Goal: Communication & Community: Answer question/provide support

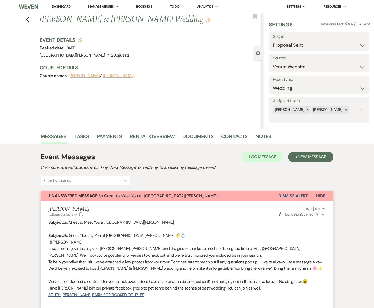
select select "6"
select select "5"
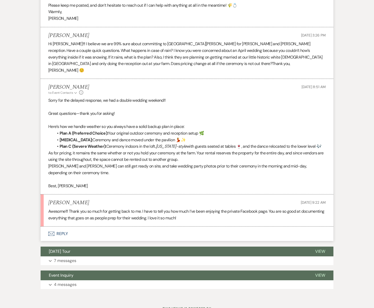
click at [53, 232] on use "button" at bounding box center [51, 234] width 6 height 4
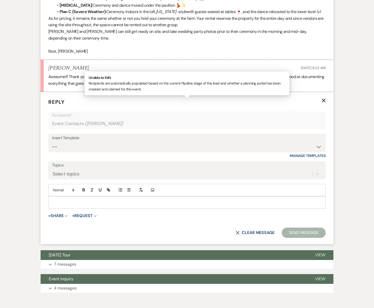
scroll to position [1262, 0]
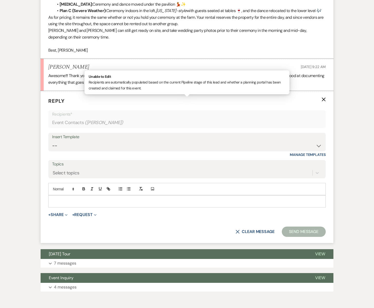
click at [61, 199] on p at bounding box center [186, 202] width 269 height 6
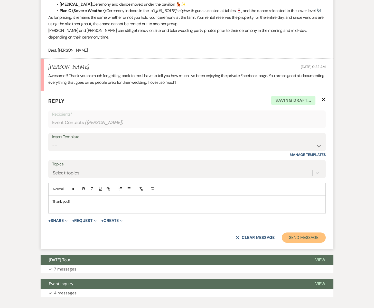
click at [291, 233] on button "Send Message" at bounding box center [304, 238] width 44 height 10
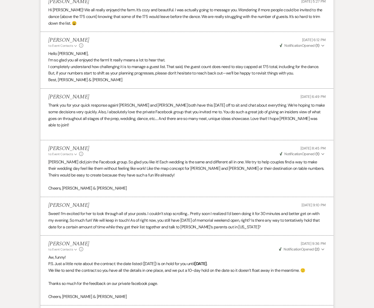
scroll to position [0, 0]
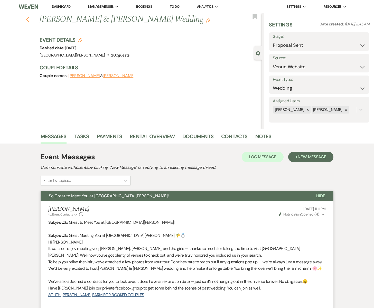
click at [28, 19] on icon "Previous" at bounding box center [28, 19] width 4 height 6
select select "6"
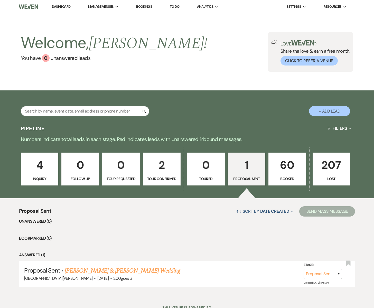
click at [282, 174] on link "60 Booked" at bounding box center [288, 169] width 38 height 33
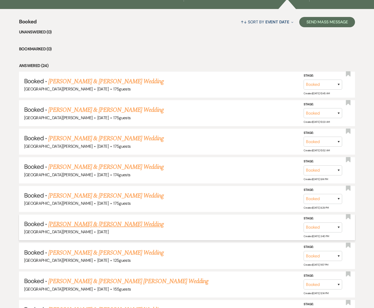
scroll to position [193, 0]
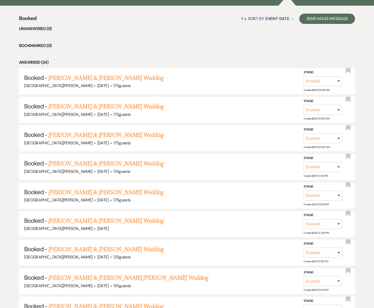
click at [69, 136] on link "[PERSON_NAME] & [PERSON_NAME] Wedding" at bounding box center [105, 135] width 115 height 9
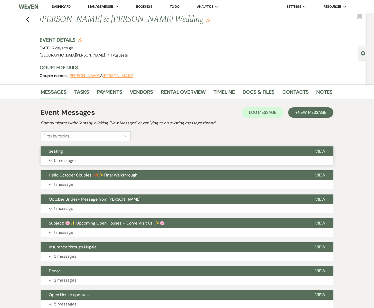
click at [127, 163] on button "Expand 5 messages" at bounding box center [187, 160] width 293 height 9
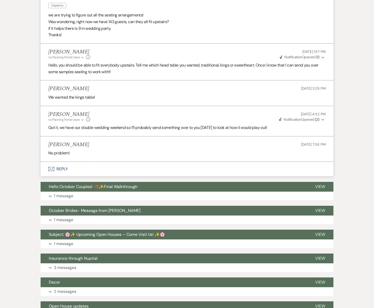
scroll to position [174, 0]
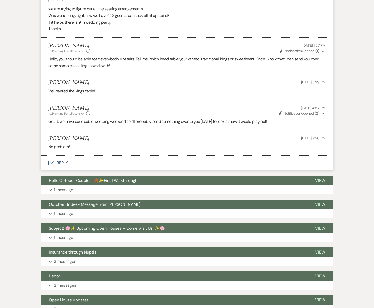
click at [53, 164] on use "button" at bounding box center [51, 163] width 6 height 4
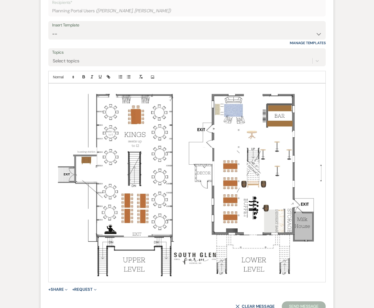
scroll to position [340, 0]
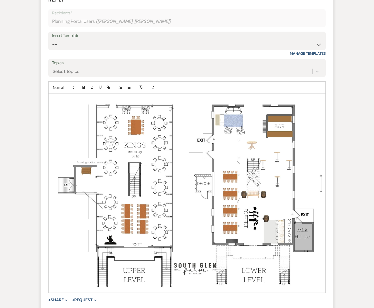
click at [49, 98] on div at bounding box center [187, 193] width 277 height 199
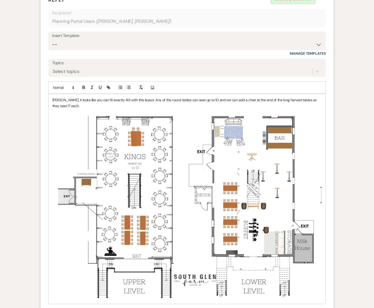
click at [64, 100] on p "[PERSON_NAME], Ir looks like you can fit exactly 143 with this layout. Any of t…" at bounding box center [186, 199] width 269 height 204
drag, startPoint x: 106, startPoint y: 100, endPoint x: 95, endPoint y: 100, distance: 11.3
click at [95, 100] on p "[PERSON_NAME], It looks like you can fit exactly 143 with this layout. Any of t…" at bounding box center [186, 199] width 269 height 204
click at [126, 100] on p "[PERSON_NAME], It looks like you can fit 143 with this layout. Any of the round…" at bounding box center [186, 199] width 269 height 204
click at [127, 105] on p "[PERSON_NAME], It looks like you can fit 143 with this layout. Head table will …" at bounding box center [186, 199] width 269 height 204
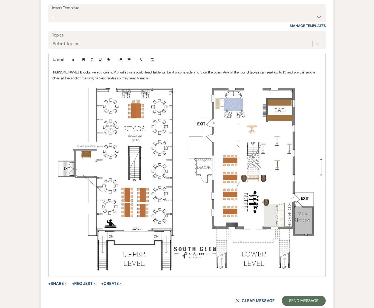
scroll to position [368, 0]
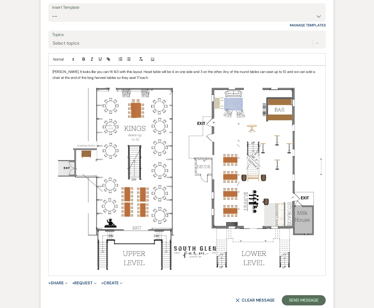
click at [138, 80] on p "[PERSON_NAME], It looks like you can fit 143 with this layout. Head table will …" at bounding box center [186, 171] width 269 height 204
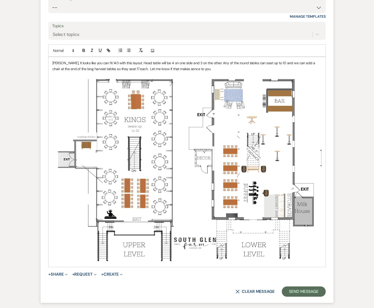
scroll to position [377, 0]
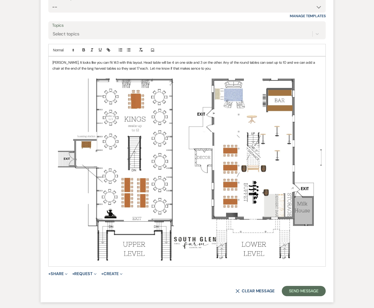
click at [328, 136] on form "Reply X Message too large Recipients* Planning Portal Users ( [PERSON_NAME], [P…" at bounding box center [187, 127] width 293 height 350
click at [321, 139] on img at bounding box center [186, 167] width 269 height 192
click at [317, 141] on img at bounding box center [186, 167] width 269 height 192
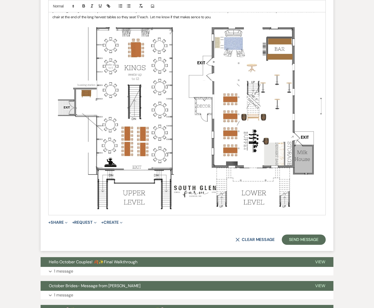
scroll to position [447, 0]
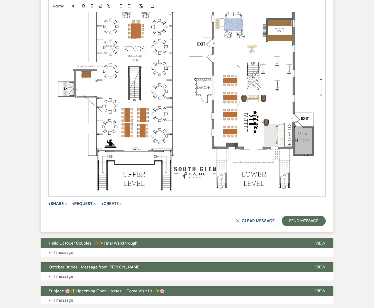
click at [325, 165] on div "[PERSON_NAME], It looks like you can fit 143 with this layout. Head table will …" at bounding box center [187, 91] width 277 height 210
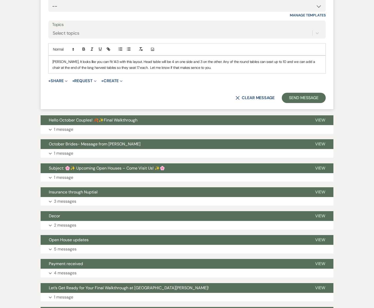
scroll to position [375, 0]
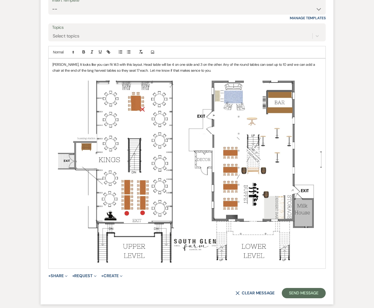
click at [191, 71] on p "[PERSON_NAME], It looks like you can fit 143 with this layout. Head table will …" at bounding box center [186, 164] width 269 height 204
click at [268, 64] on p "[PERSON_NAME], It looks like you can fit 143 with this layout. Head table will …" at bounding box center [186, 164] width 269 height 204
click at [215, 72] on p "[PERSON_NAME], It looks like you can fit 143 with this layout. Head table will …" at bounding box center [186, 164] width 269 height 204
drag, startPoint x: 204, startPoint y: 69, endPoint x: 263, endPoint y: 71, distance: 59.2
click at [263, 71] on p "[PERSON_NAME], It looks like you can fit 143 with this layout. Head table will …" at bounding box center [186, 164] width 269 height 204
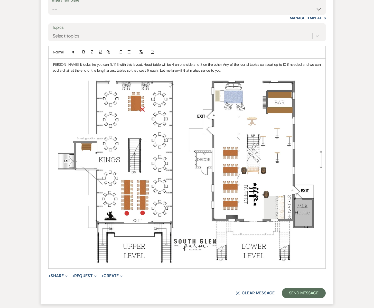
click at [207, 65] on p "[PERSON_NAME], It looks like you can fit 143 with this layout. Head table will …" at bounding box center [186, 164] width 269 height 204
click at [262, 66] on p "[PERSON_NAME], It looks like you can fit 143 with this layout. Head table will …" at bounding box center [186, 164] width 269 height 204
drag, startPoint x: 80, startPoint y: 70, endPoint x: 72, endPoint y: 71, distance: 8.3
click at [72, 71] on p "[PERSON_NAME], It looks like you can fit 143 with this layout. Head table will …" at bounding box center [186, 164] width 269 height 204
click at [257, 72] on p "[PERSON_NAME], It looks like you can fit 143 with this layout. Head table will …" at bounding box center [186, 164] width 269 height 204
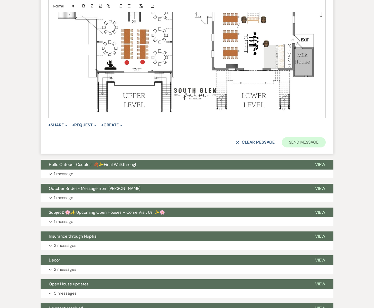
click at [295, 142] on button "Send Message" at bounding box center [304, 142] width 44 height 10
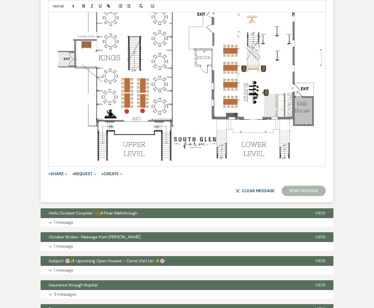
scroll to position [489, 0]
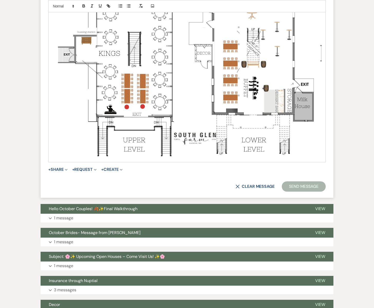
click at [325, 69] on div "[PERSON_NAME], It looks like you can fit 143 with this layout. Head table will …" at bounding box center [187, 57] width 277 height 210
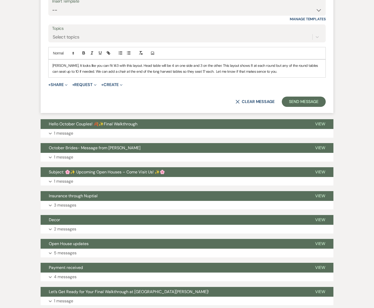
scroll to position [368, 0]
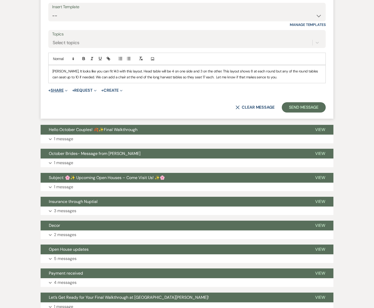
click at [62, 90] on button "+ Share Expand" at bounding box center [57, 90] width 19 height 4
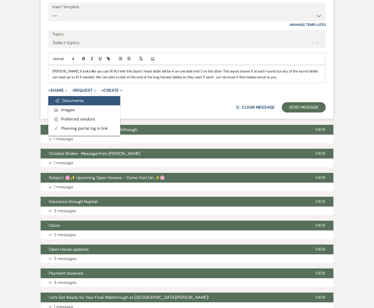
click at [65, 99] on span "Doc Upload Documents" at bounding box center [69, 100] width 29 height 5
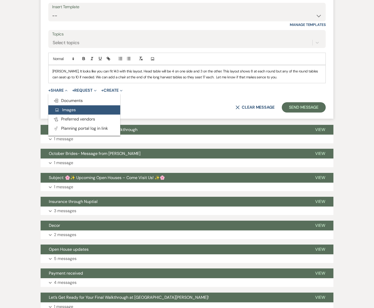
click at [64, 107] on span "Add Photo Images" at bounding box center [65, 109] width 21 height 5
click at [64, 109] on span "Add Photo Images" at bounding box center [65, 109] width 21 height 5
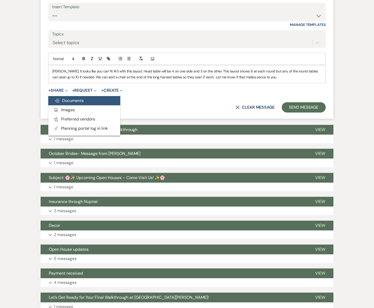
click at [63, 101] on span "Doc Upload Documents" at bounding box center [69, 100] width 29 height 5
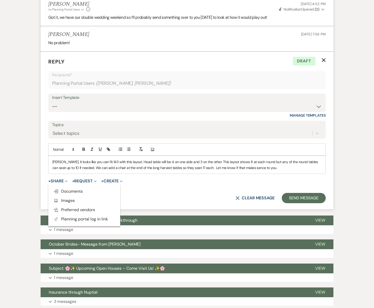
scroll to position [279, 0]
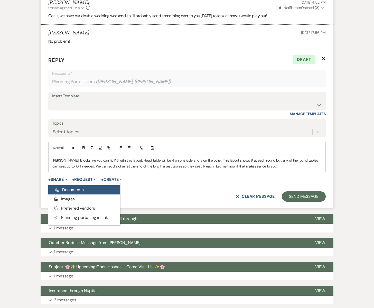
click at [72, 189] on span "Doc Upload Documents" at bounding box center [69, 189] width 29 height 5
click at [73, 191] on span "Doc Upload Documents" at bounding box center [69, 189] width 29 height 5
click at [65, 179] on span "Collapse" at bounding box center [66, 179] width 4 height 5
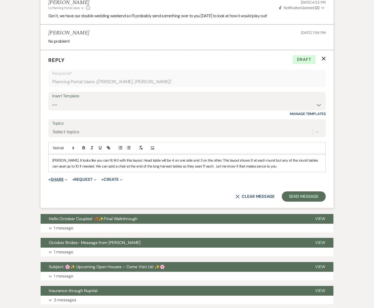
click at [65, 179] on span "Expand" at bounding box center [66, 179] width 4 height 5
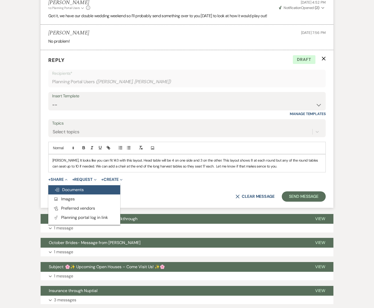
click at [68, 190] on span "Doc Upload Documents" at bounding box center [69, 189] width 29 height 5
click at [87, 192] on button "Doc Upload Documents" at bounding box center [84, 189] width 72 height 9
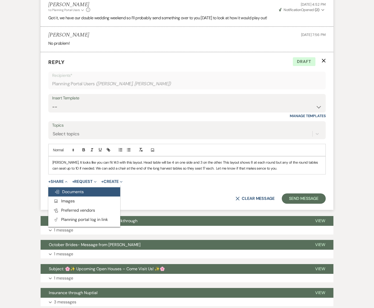
click at [87, 192] on button "Doc Upload Documents" at bounding box center [84, 191] width 72 height 9
click at [58, 191] on use "button" at bounding box center [57, 192] width 4 height 4
click at [258, 170] on p "[PERSON_NAME], It looks like you can fit 143 with this layout. Head table will …" at bounding box center [186, 166] width 269 height 12
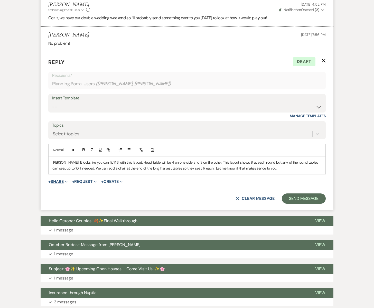
click at [58, 181] on button "+ Share Expand" at bounding box center [57, 182] width 19 height 4
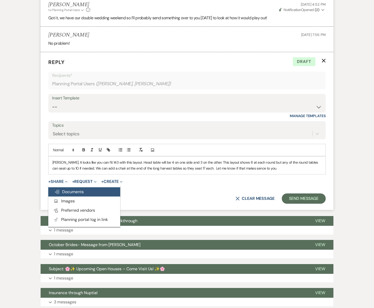
click at [60, 191] on span "Doc Upload Documents" at bounding box center [69, 191] width 29 height 5
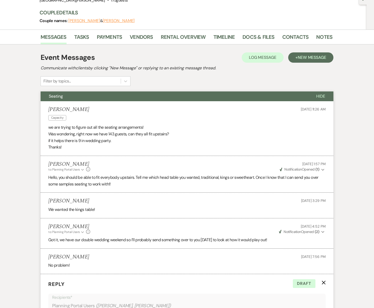
scroll to position [0, 0]
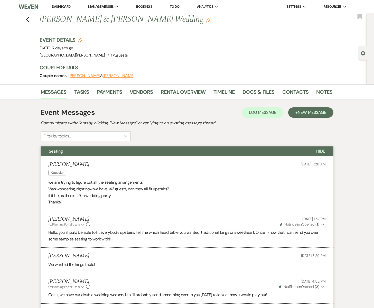
click at [80, 77] on button "[PERSON_NAME]" at bounding box center [84, 76] width 32 height 4
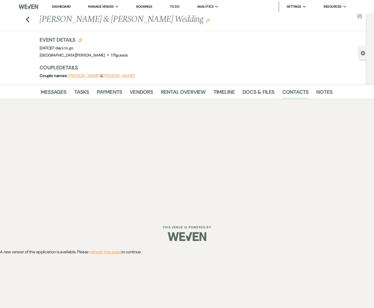
click at [85, 78] on button "[PERSON_NAME]" at bounding box center [84, 76] width 32 height 4
click at [85, 76] on button "[PERSON_NAME]" at bounding box center [84, 76] width 32 height 4
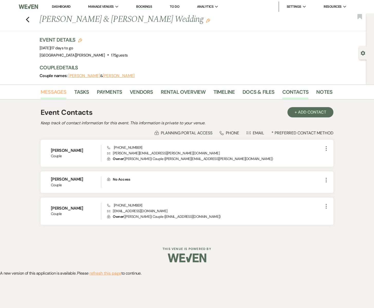
click at [56, 92] on link "Messages" at bounding box center [54, 93] width 26 height 11
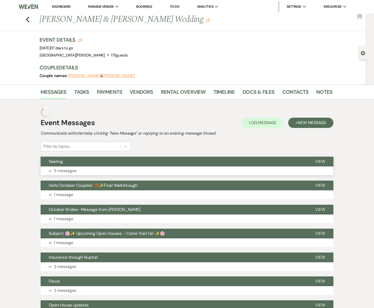
click at [80, 170] on button "Expand 5 messages" at bounding box center [187, 171] width 293 height 9
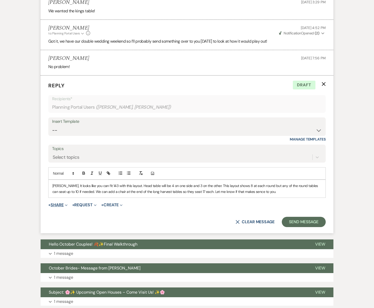
scroll to position [254, 0]
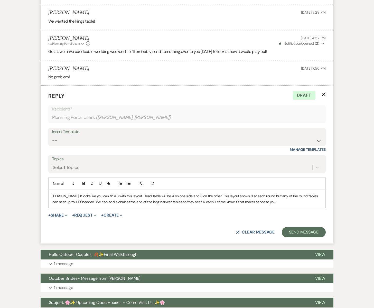
click at [62, 213] on button "+ Share Expand" at bounding box center [57, 215] width 19 height 4
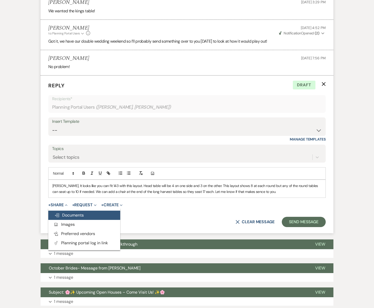
click at [64, 217] on span "Doc Upload Documents" at bounding box center [69, 215] width 29 height 5
click at [64, 216] on span "Doc Upload Documents" at bounding box center [69, 215] width 29 height 5
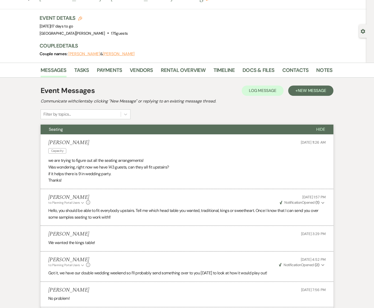
scroll to position [0, 0]
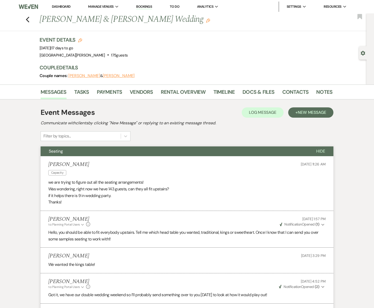
click at [74, 75] on button "[PERSON_NAME]" at bounding box center [84, 76] width 32 height 4
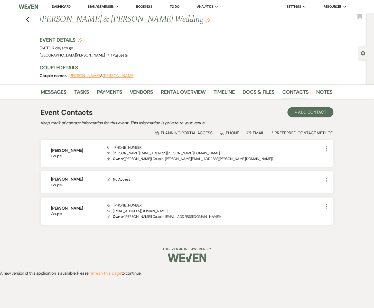
click at [74, 75] on button "[PERSON_NAME]" at bounding box center [84, 76] width 32 height 4
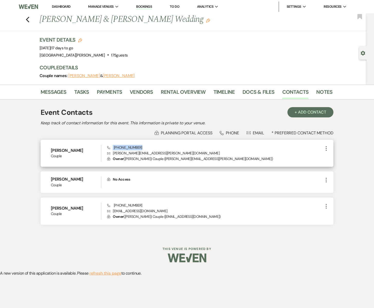
drag, startPoint x: 139, startPoint y: 147, endPoint x: 113, endPoint y: 147, distance: 26.7
click at [113, 147] on div "Phone [PHONE_NUMBER] Envelope [PERSON_NAME][EMAIL_ADDRESS][PERSON_NAME][DOMAIN_…" at bounding box center [215, 153] width 216 height 17
copy span "[PHONE_NUMBER]"
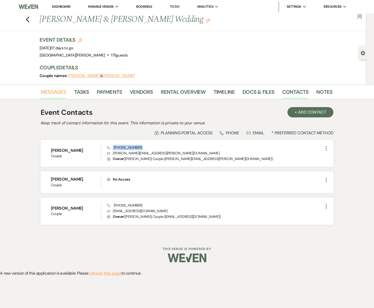
click at [55, 91] on link "Messages" at bounding box center [54, 93] width 26 height 11
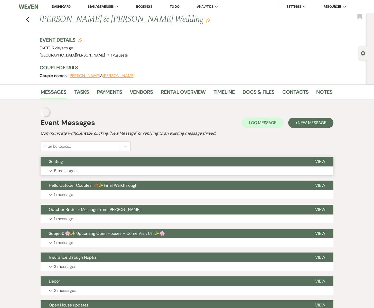
click at [74, 163] on button "Seating" at bounding box center [174, 162] width 267 height 10
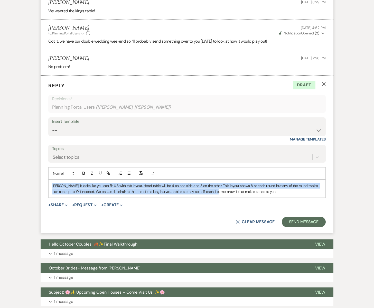
scroll to position [254, 0]
drag, startPoint x: 51, startPoint y: 186, endPoint x: 262, endPoint y: 195, distance: 210.5
click at [262, 195] on div "[PERSON_NAME], It looks like you can fit 143 with this layout. Head table will …" at bounding box center [187, 189] width 277 height 18
copy p "[PERSON_NAME], It looks like you can fit 143 with this layout. Head table will …"
click at [54, 204] on button "+ Share Expand" at bounding box center [57, 205] width 19 height 4
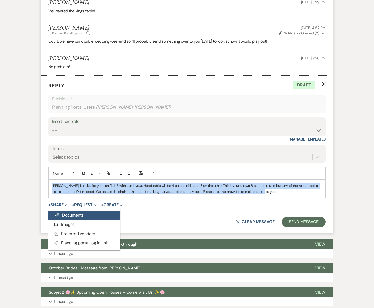
click at [62, 213] on span "Doc Upload Documents" at bounding box center [69, 215] width 29 height 5
click at [63, 213] on span "Doc Upload Documents" at bounding box center [69, 215] width 29 height 5
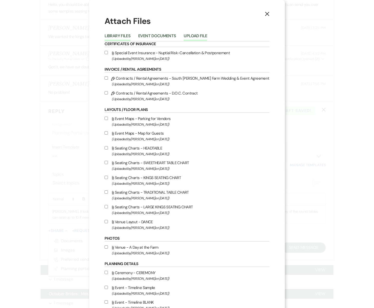
click at [199, 34] on button "Upload File" at bounding box center [195, 37] width 23 height 7
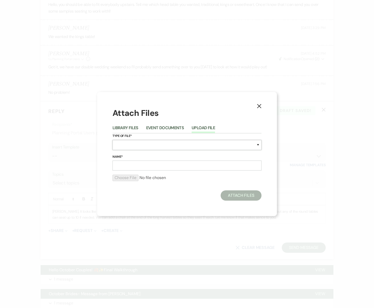
click at [121, 146] on select "Special Event Insurance Vendor Certificate of Insurance Contracts / Rental Agre…" at bounding box center [187, 145] width 149 height 10
select select "0"
click at [113, 140] on select "Special Event Insurance Vendor Certificate of Insurance Contracts / Rental Agre…" at bounding box center [187, 145] width 149 height 10
click at [121, 166] on input "Name*" at bounding box center [187, 166] width 149 height 10
click at [134, 144] on select "Special Event Insurance Vendor Certificate of Insurance Contracts / Rental Agre…" at bounding box center [187, 145] width 149 height 10
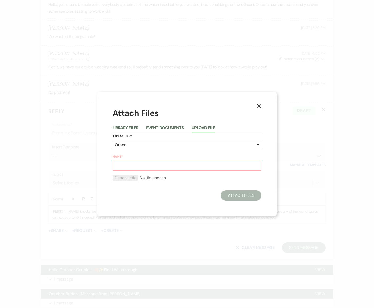
click at [211, 193] on div "Attach Files" at bounding box center [187, 196] width 149 height 10
drag, startPoint x: 203, startPoint y: 191, endPoint x: 194, endPoint y: 188, distance: 9.2
click at [202, 191] on div "Attach Files" at bounding box center [187, 196] width 149 height 10
click at [167, 167] on input "Name*" at bounding box center [187, 166] width 149 height 10
type input "Kings Table"
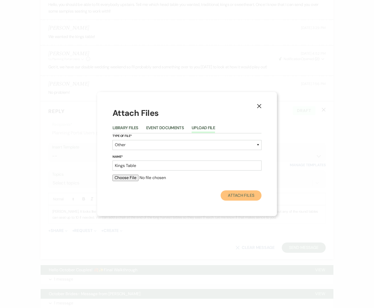
click at [238, 197] on button "Attach Files" at bounding box center [241, 196] width 41 height 10
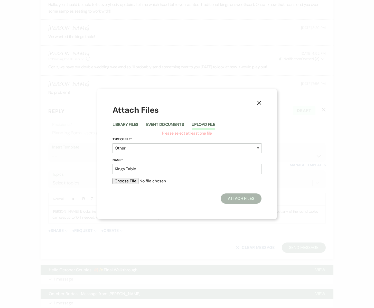
click at [126, 181] on input "file" at bounding box center [187, 181] width 149 height 6
type input "C:\fakepath\Kings table.jpg"
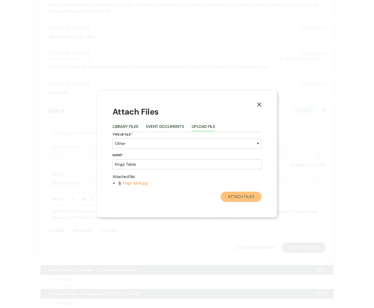
click at [245, 197] on button "Attach Files" at bounding box center [241, 197] width 41 height 10
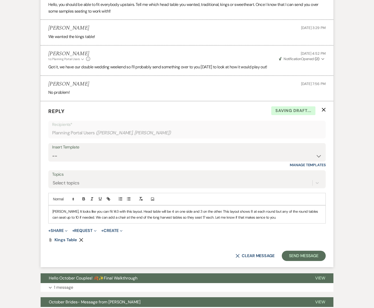
click at [294, 171] on label "Topics" at bounding box center [187, 174] width 270 height 7
click at [53, 180] on input "Topics" at bounding box center [53, 183] width 1 height 7
click at [303, 257] on button "Send Message" at bounding box center [304, 256] width 44 height 10
